Goal: Task Accomplishment & Management: Complete application form

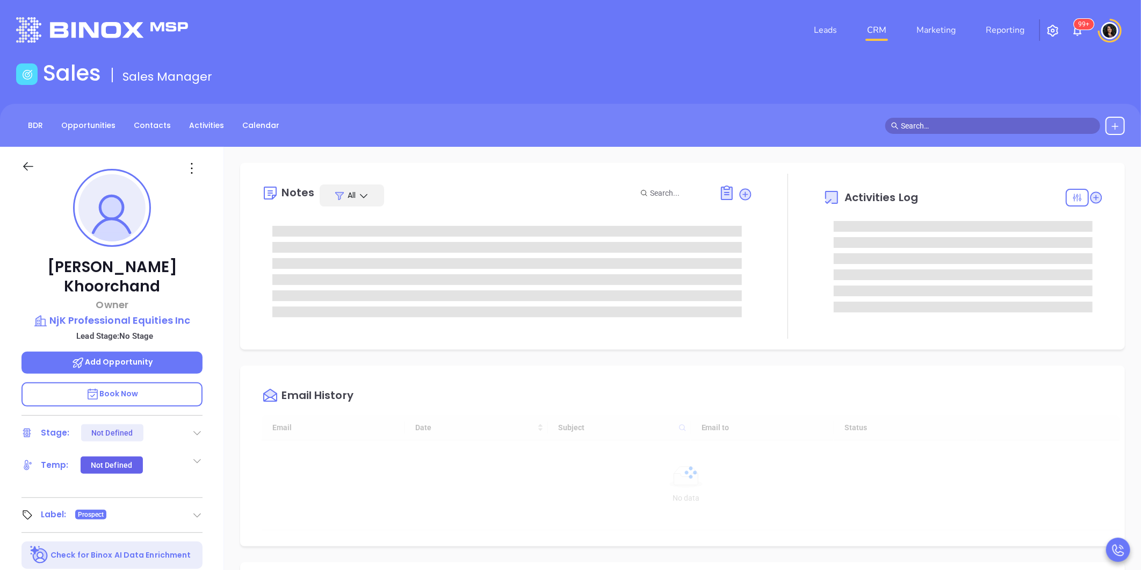
type input "10:00 am"
type input "[DATE]"
type input "[PERSON_NAME]"
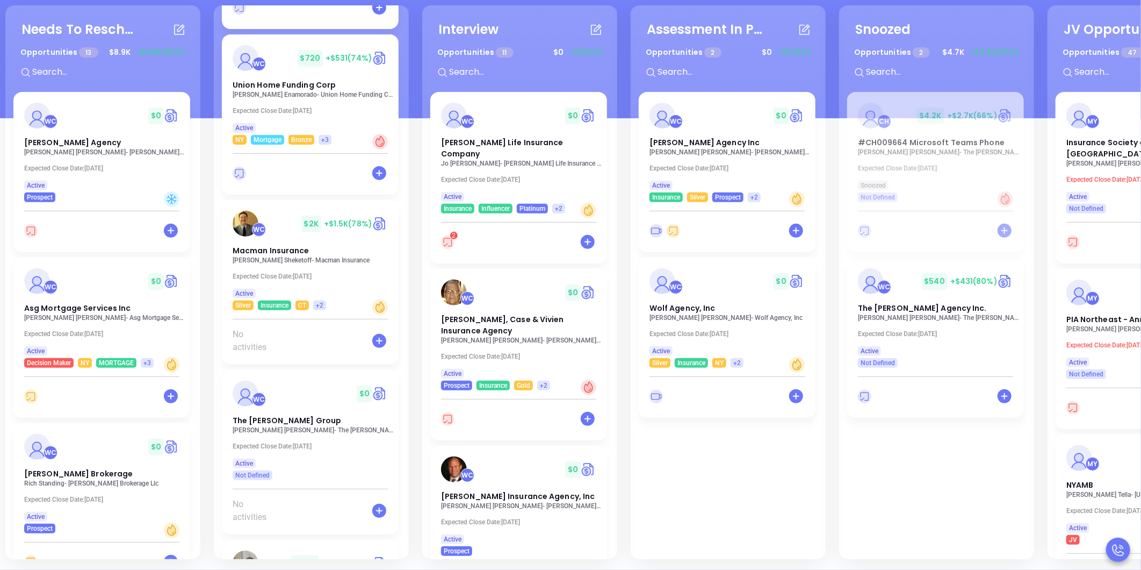
scroll to position [1952, 0]
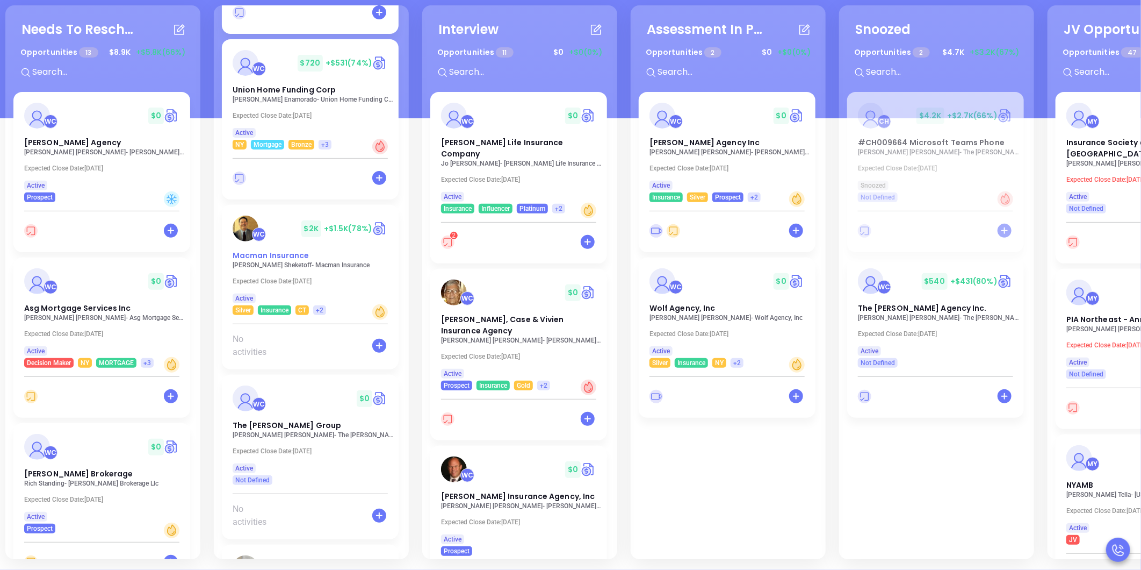
click at [267, 258] on span "Macman Insurance" at bounding box center [271, 255] width 77 height 11
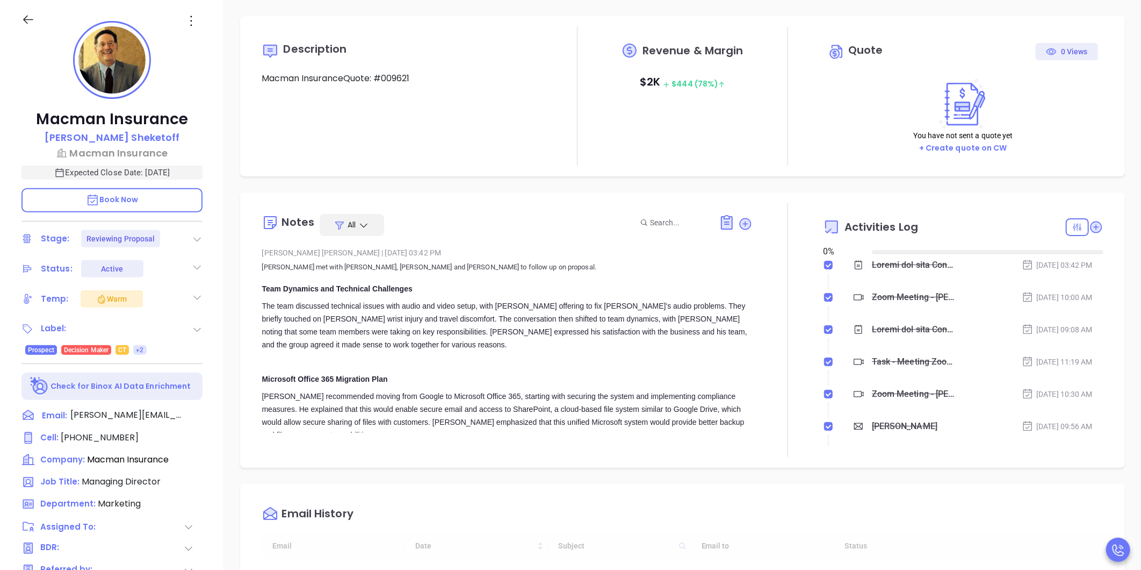
type input "[DATE]"
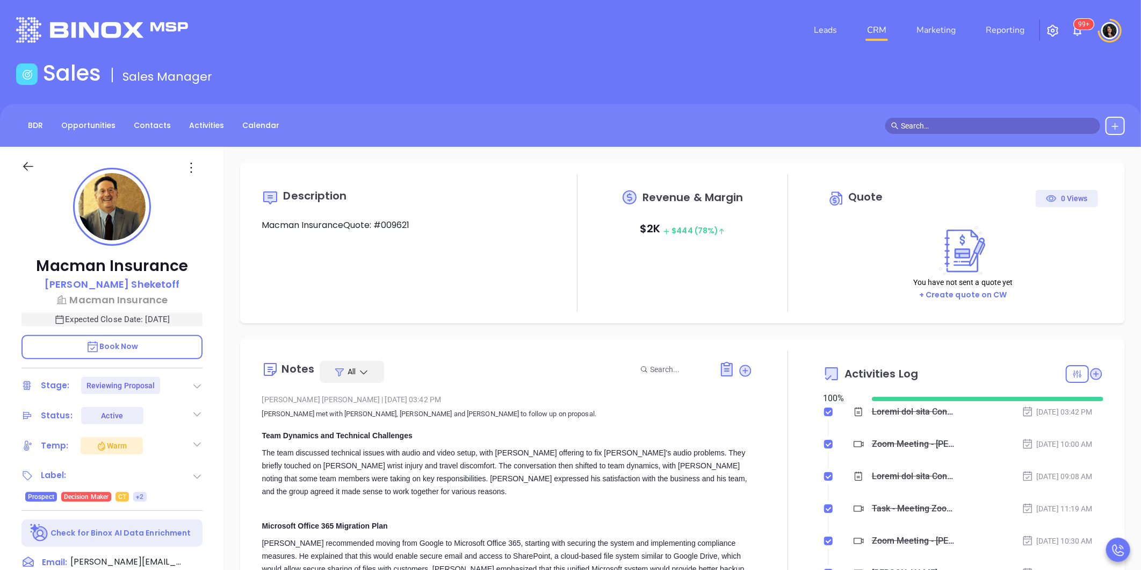
scroll to position [312, 0]
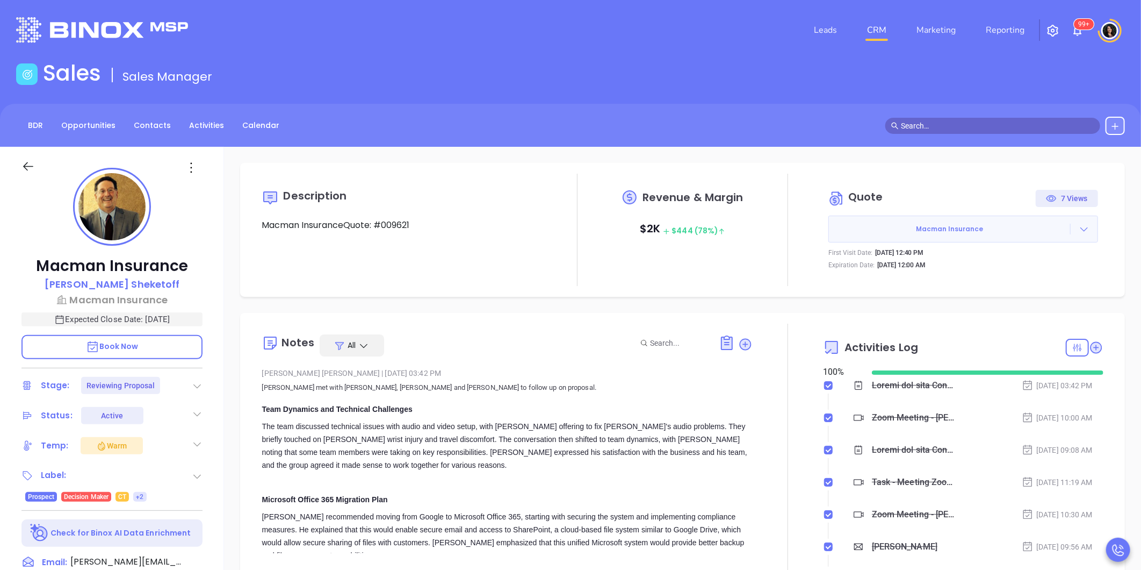
type input "[PERSON_NAME]"
click at [1079, 232] on icon at bounding box center [1084, 229] width 11 height 11
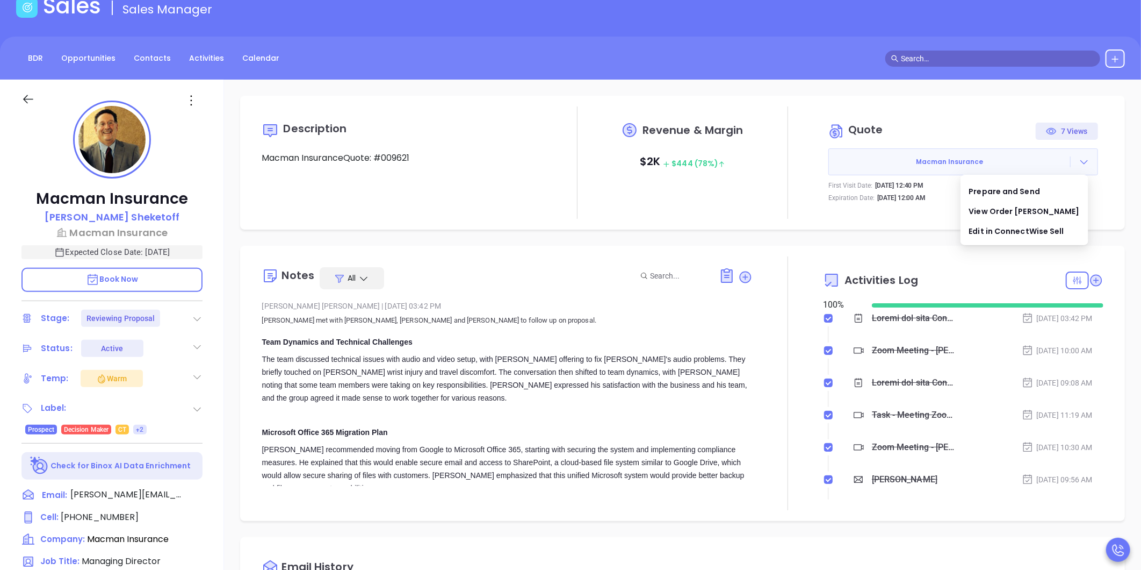
scroll to position [91, 0]
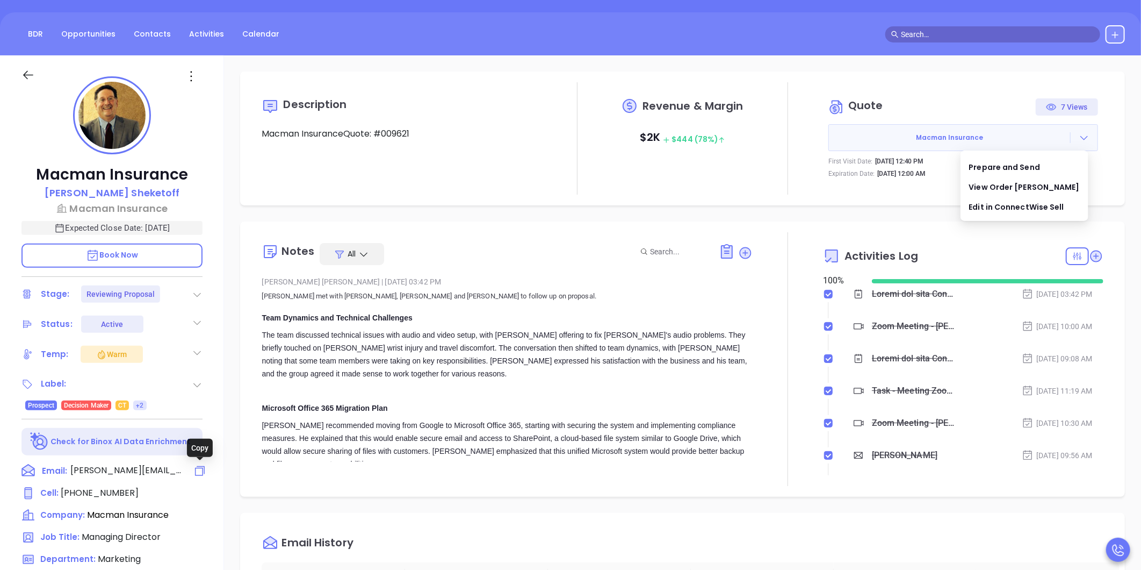
click at [197, 471] on icon at bounding box center [199, 470] width 13 height 13
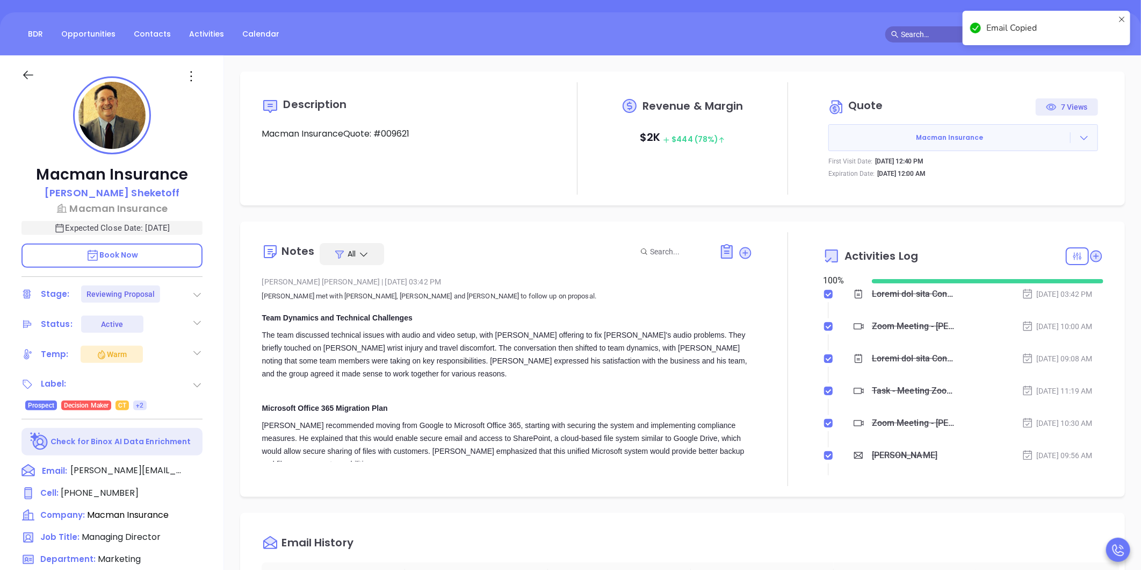
scroll to position [653, 0]
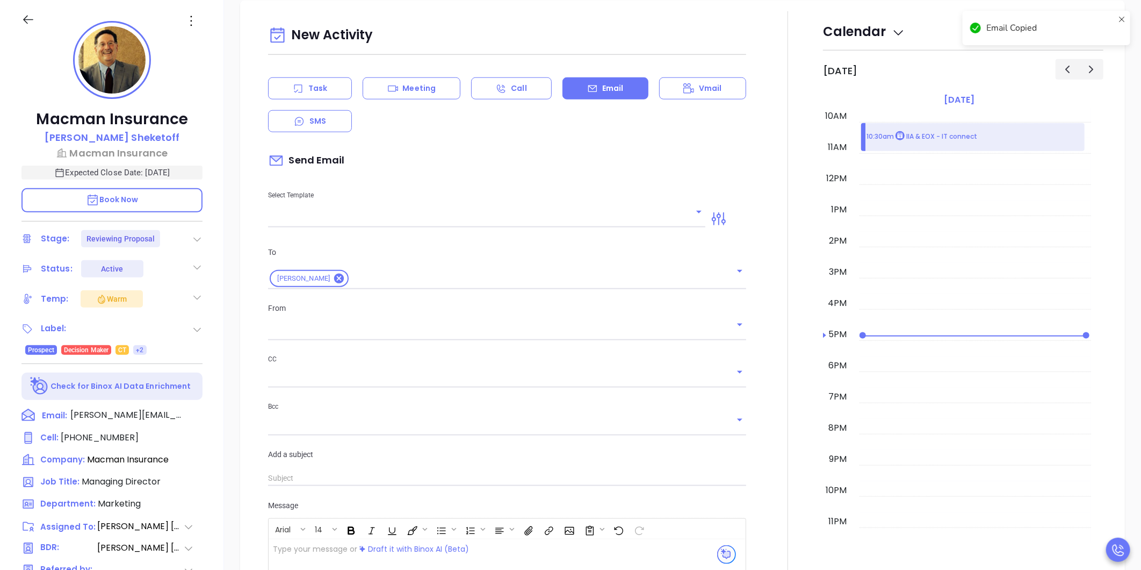
type input "[PERSON_NAME]"
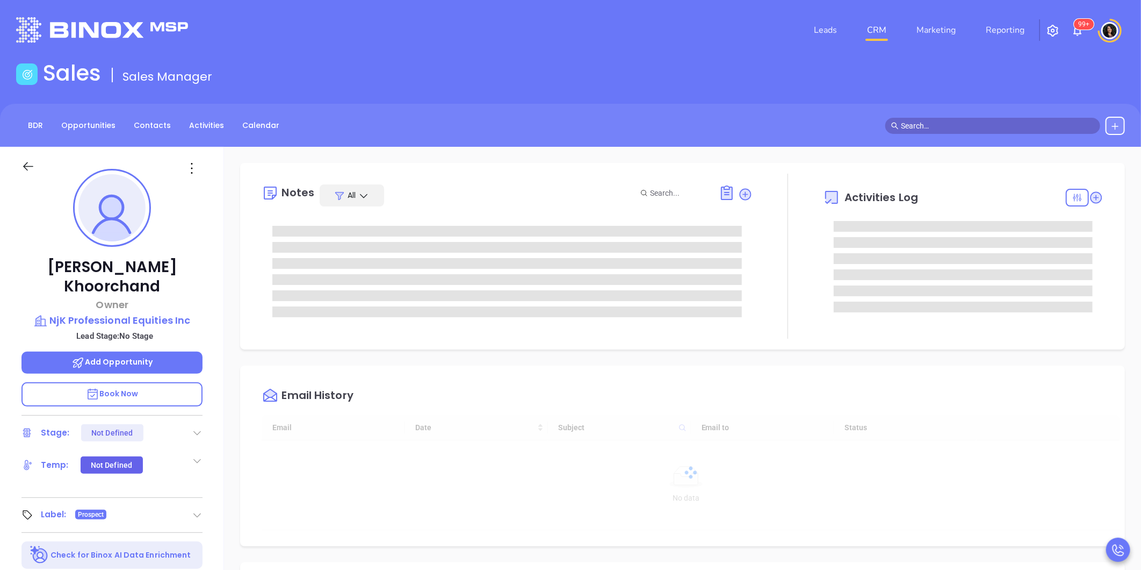
type input "[DATE]"
type input "[PERSON_NAME]"
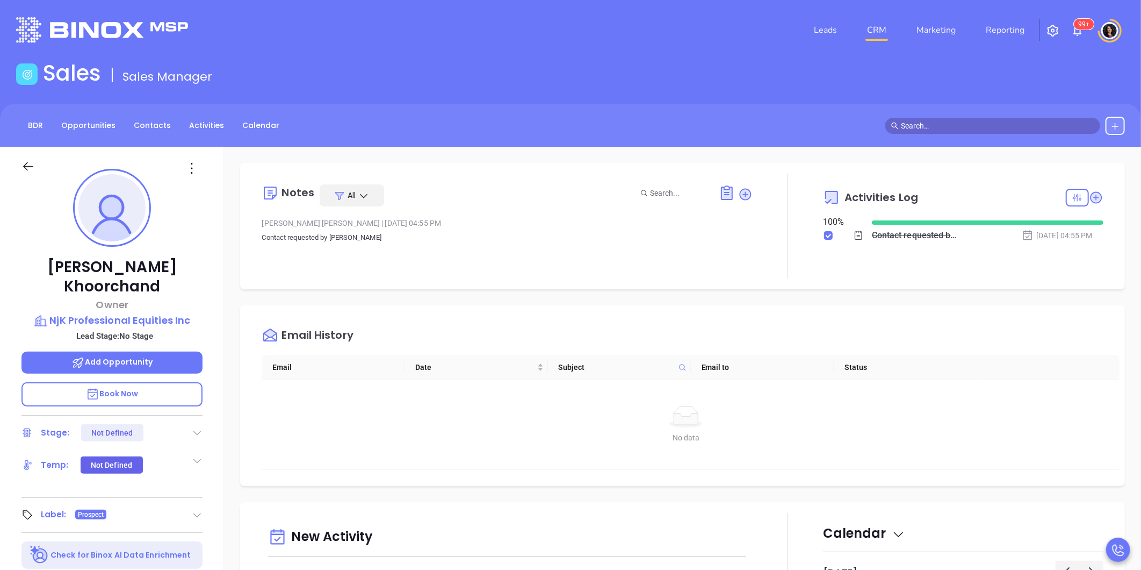
click at [229, 436] on div "Notes All [PERSON_NAME] | [DATE] 04:55 PM Contact requested by [PERSON_NAME] Ac…" at bounding box center [682, 523] width 917 height 752
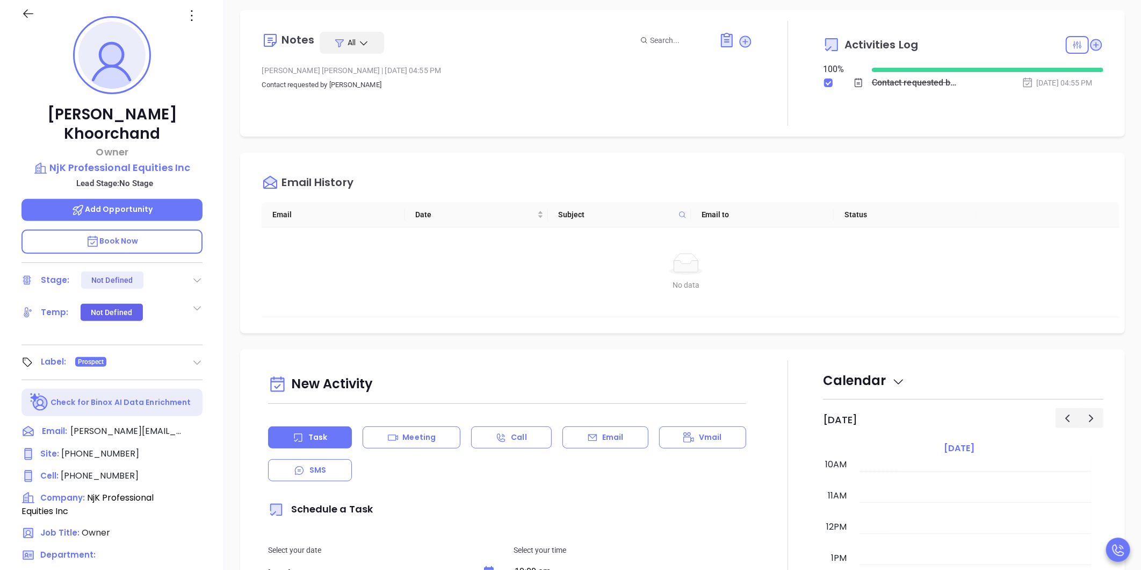
scroll to position [0, 0]
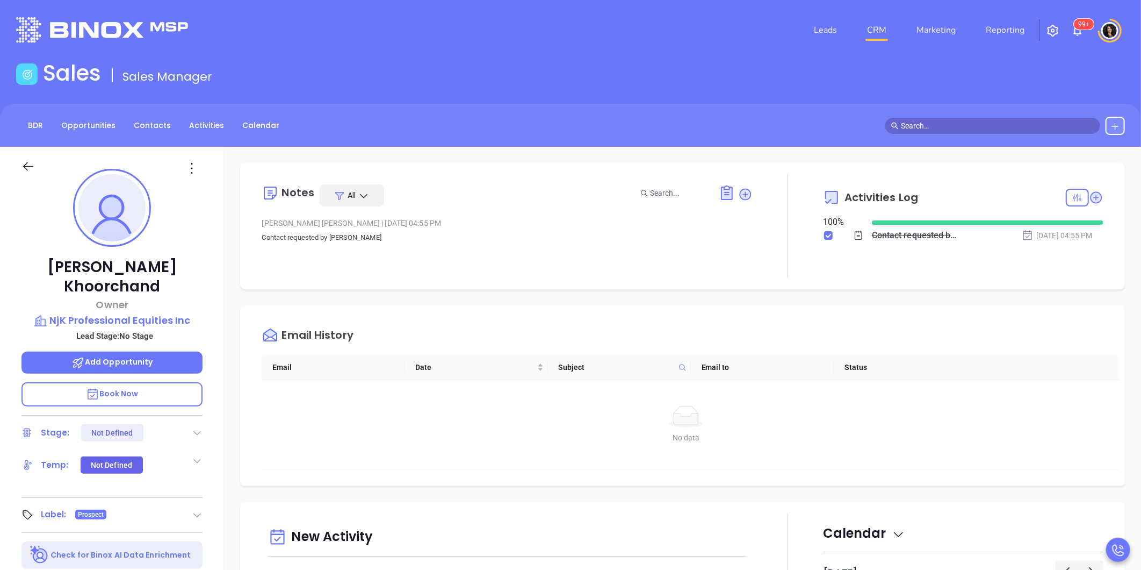
click at [246, 280] on div "Notes All [PERSON_NAME] | [DATE] 04:55 PM Contact requested by [PERSON_NAME] Ac…" at bounding box center [682, 226] width 885 height 126
click at [740, 193] on icon at bounding box center [746, 194] width 12 height 12
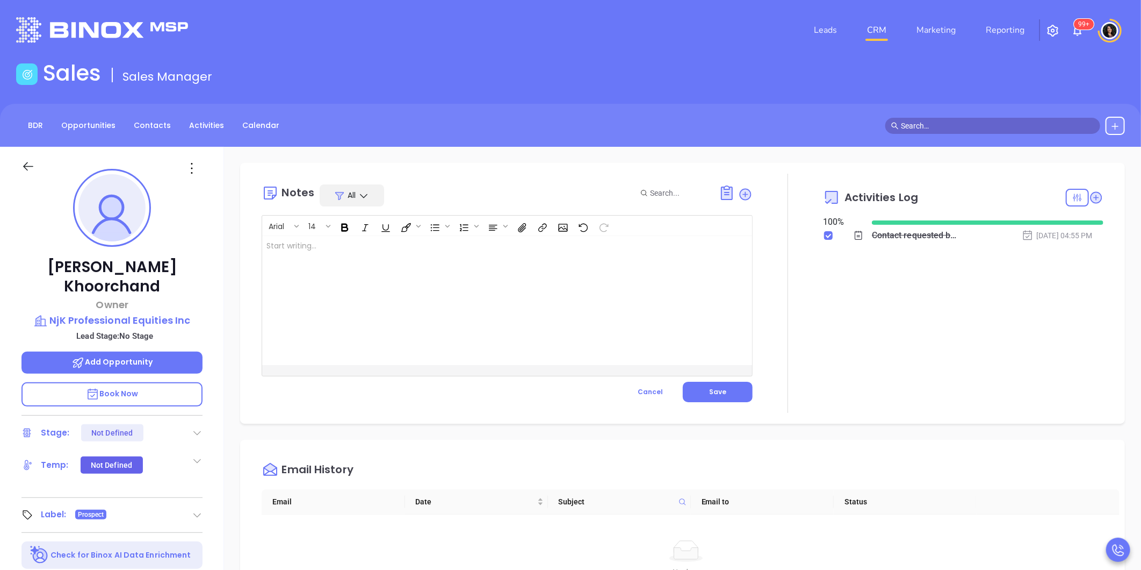
click at [604, 331] on div at bounding box center [490, 300] width 456 height 129
click at [520, 243] on p "Income call from [PERSON_NAME], he received a 1st day letter from DFS," at bounding box center [490, 245] width 447 height 11
click at [699, 395] on button "Save" at bounding box center [718, 391] width 70 height 20
